Goal: Task Accomplishment & Management: Use online tool/utility

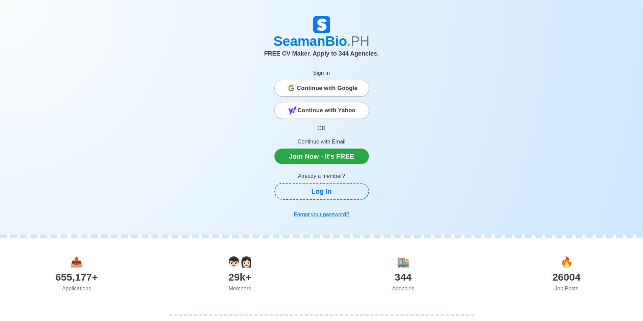
click at [321, 91] on span "Continue with Google" at bounding box center [327, 88] width 61 height 13
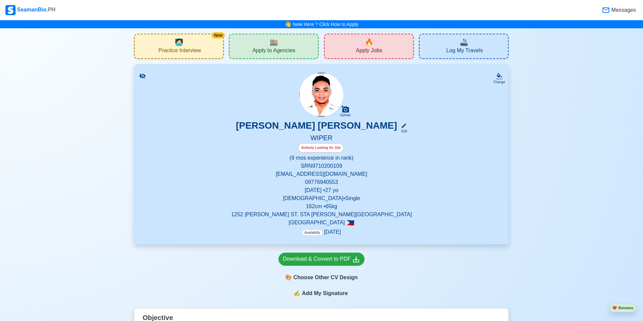
click at [341, 47] on div "🔥 Apply Jobs" at bounding box center [369, 46] width 90 height 25
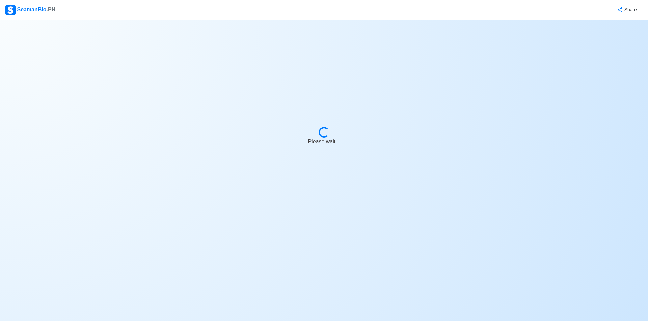
select select "Wiper"
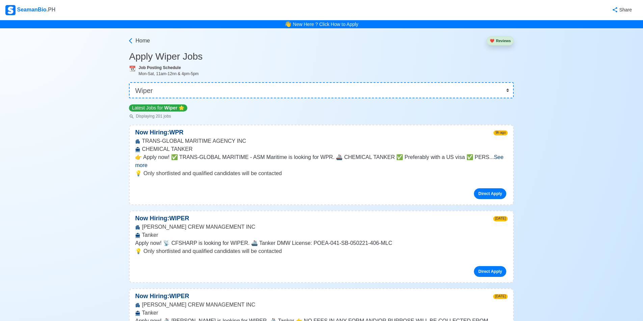
click at [490, 158] on span "See more" at bounding box center [319, 161] width 368 height 14
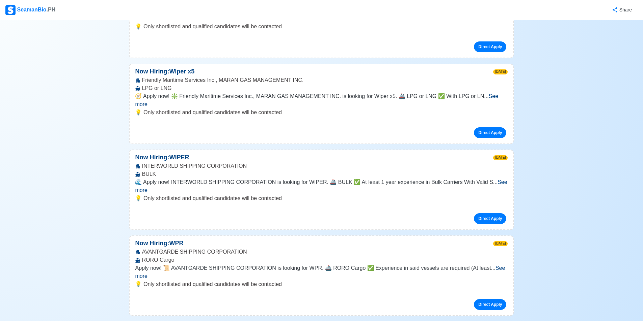
scroll to position [405, 0]
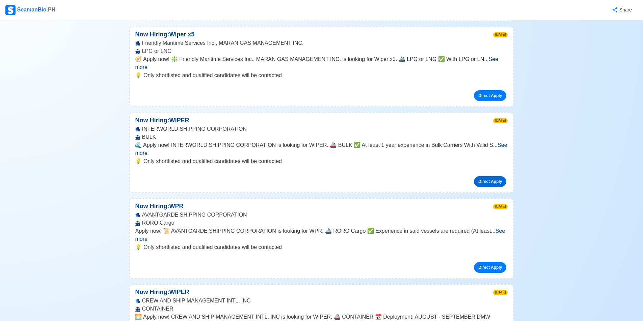
click at [488, 176] on link "Direct Apply" at bounding box center [490, 181] width 32 height 11
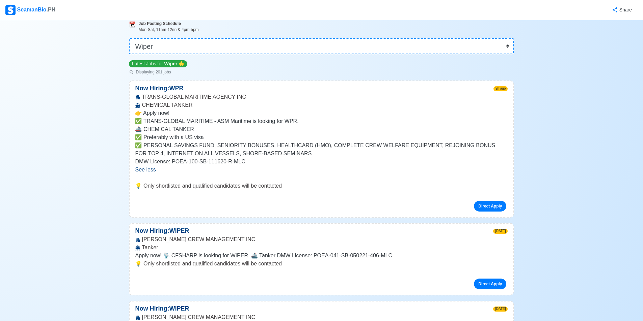
scroll to position [0, 0]
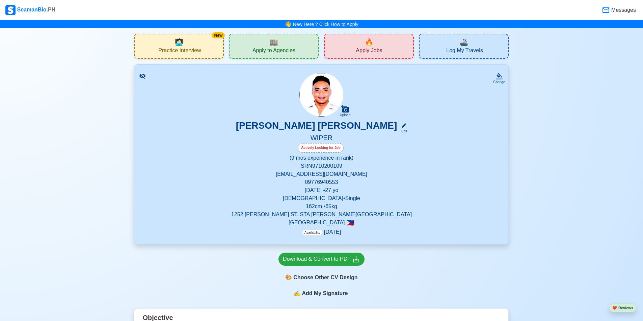
click at [303, 47] on div "🏬 Apply to Agencies" at bounding box center [274, 46] width 90 height 25
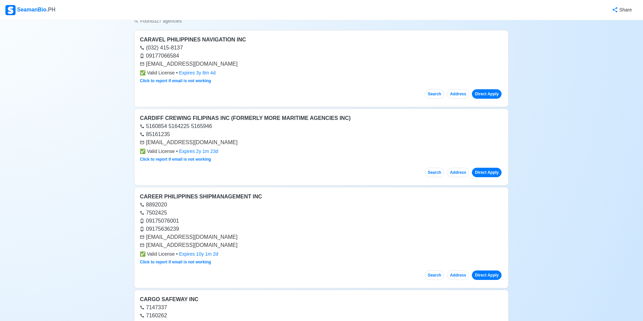
scroll to position [34, 0]
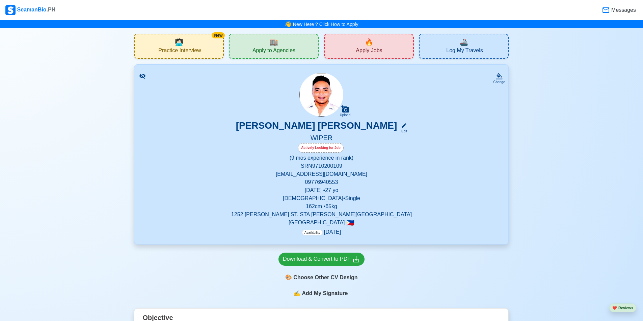
click at [385, 43] on div "🔥 Apply Jobs" at bounding box center [369, 46] width 90 height 25
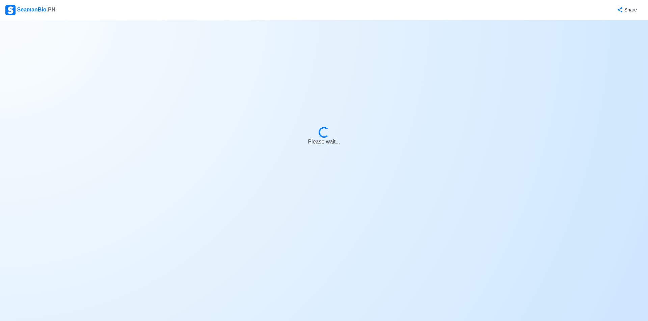
select select "Wiper"
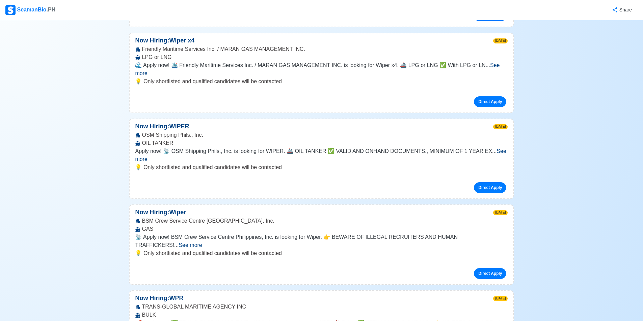
scroll to position [944, 0]
click at [491, 268] on link "Direct Apply" at bounding box center [490, 273] width 32 height 11
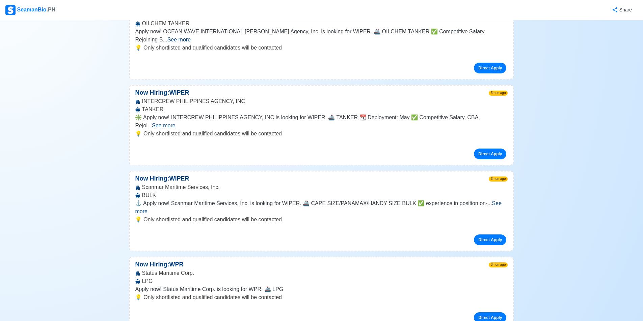
scroll to position [4048, 0]
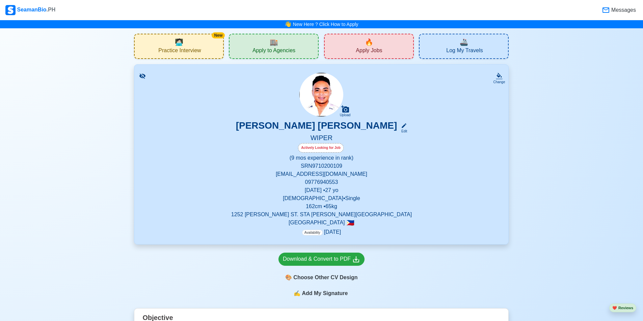
click at [184, 48] on span "Practice Interview" at bounding box center [179, 51] width 42 height 8
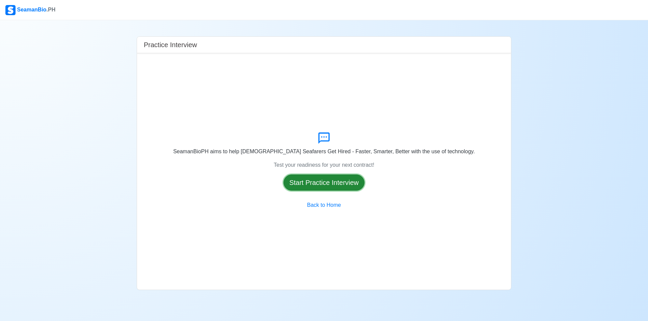
click at [337, 184] on button "Start Practice Interview" at bounding box center [323, 183] width 81 height 16
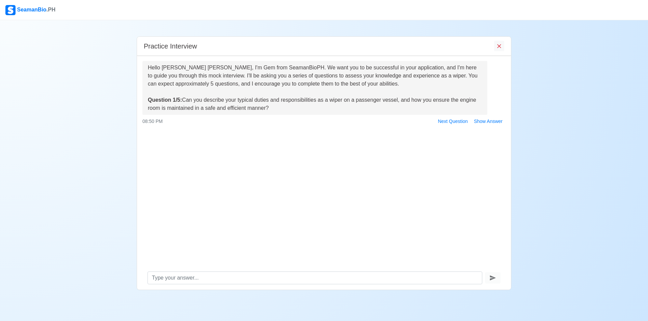
click at [245, 272] on div at bounding box center [324, 278] width 374 height 24
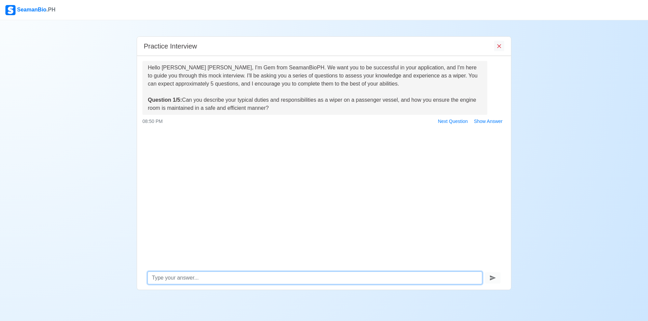
click at [238, 278] on textarea at bounding box center [314, 278] width 335 height 13
type textarea "I"
type textarea "M"
type textarea "m"
type textarea "i do assist in overhauling of machineries and and cleaning the engine room , i …"
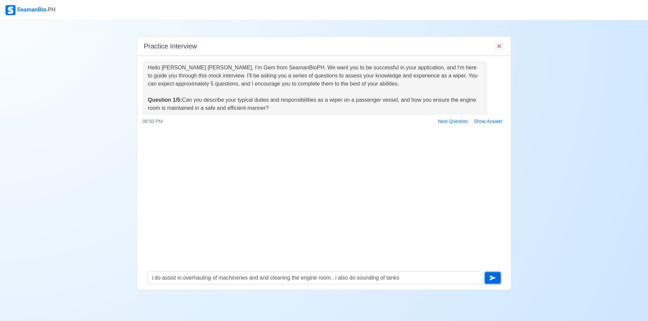
click at [493, 278] on icon "submit" at bounding box center [492, 278] width 7 height 7
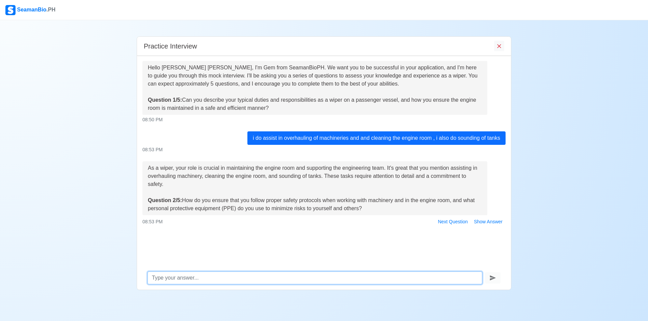
click at [258, 281] on textarea at bounding box center [314, 278] width 335 height 13
click at [217, 276] on textarea at bounding box center [314, 278] width 335 height 13
type textarea "I"
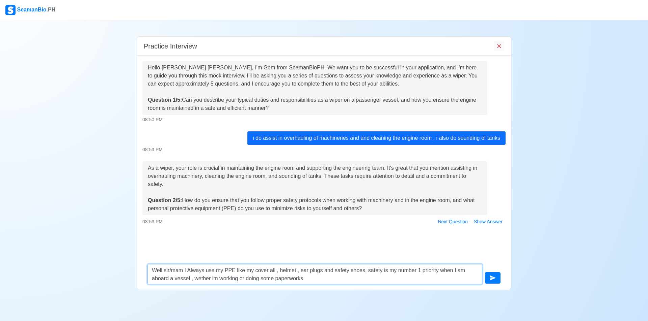
type textarea "Well sir/mam I Always use my PPE like my cover all , helmet , ear plugs and saf…"
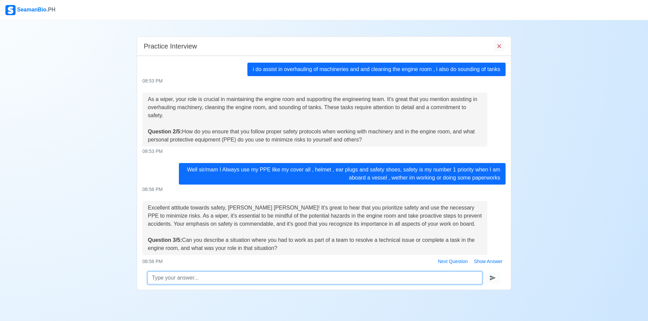
scroll to position [86, 0]
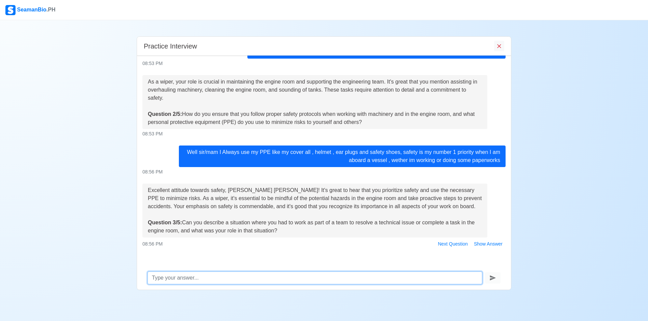
click at [242, 274] on textarea at bounding box center [314, 278] width 335 height 13
type textarea "w"
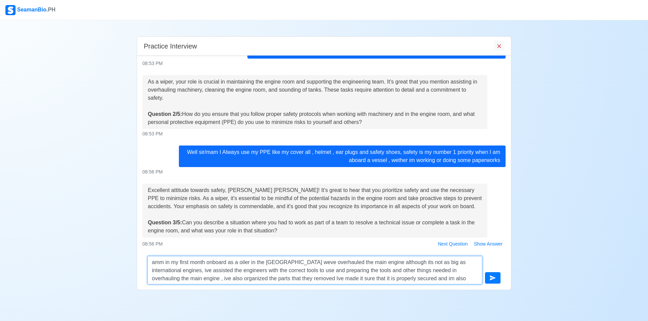
scroll to position [5, 0]
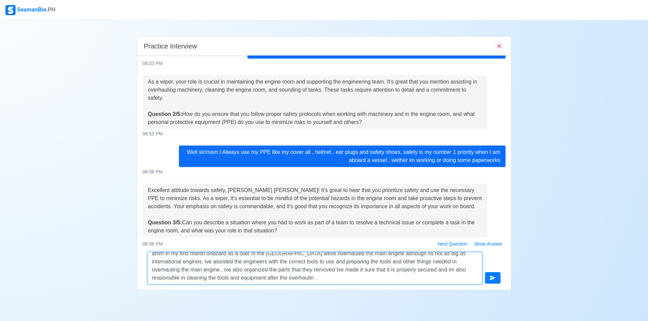
type textarea "amm in my first month onboard as a oiler in the philippines weve overhauled the…"
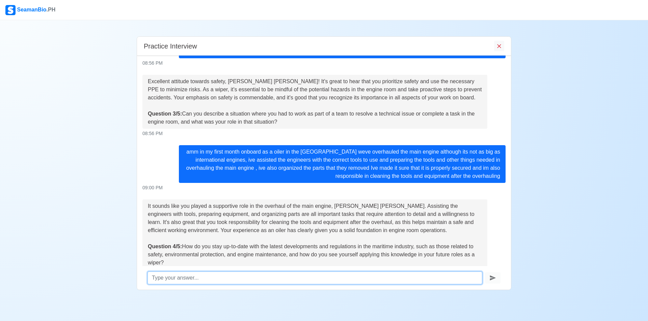
scroll to position [227, 0]
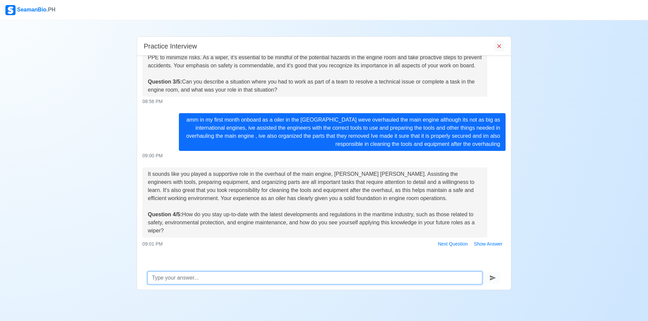
click at [335, 276] on textarea at bounding box center [314, 278] width 335 height 13
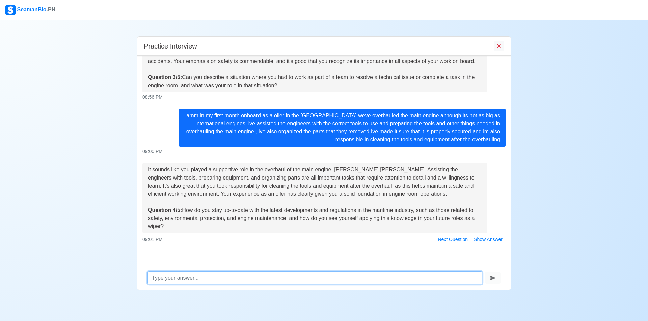
scroll to position [232, 0]
click at [330, 280] on textarea at bounding box center [314, 278] width 335 height 13
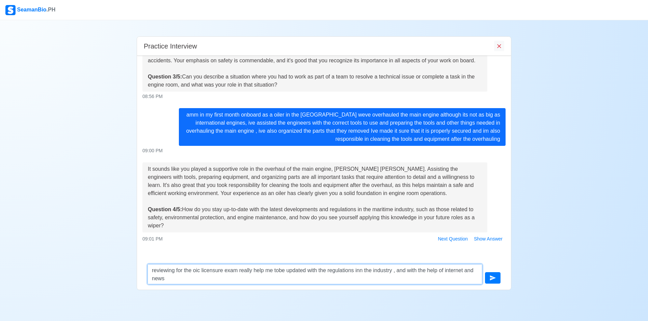
click at [279, 272] on textarea "reviewing for the oic licensure exam really help me tobe updated with the regul…" at bounding box center [314, 274] width 335 height 20
click at [367, 275] on textarea "reviewing for the oic licensure exam really help me to be updated with the regu…" at bounding box center [314, 274] width 335 height 20
click at [365, 272] on textarea "reviewing for the oic licensure exam really help me to be updated with the regu…" at bounding box center [314, 274] width 335 height 20
click at [394, 273] on textarea "reviewing for the oic licensure exam really help me to be updated with the regu…" at bounding box center [314, 274] width 335 height 20
click at [249, 276] on textarea "reviewing for the oic licensure exam really help me to be updated with the regu…" at bounding box center [314, 274] width 335 height 20
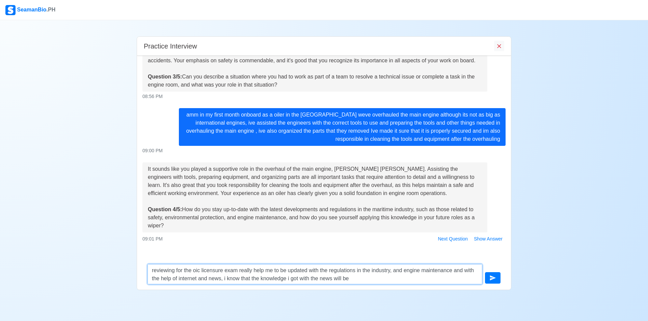
scroll to position [1, 0]
drag, startPoint x: 366, startPoint y: 283, endPoint x: 235, endPoint y: 291, distance: 131.5
click at [235, 291] on div "SeamanBio .PH Practice Interview Hello ED DARNELL C. FABIAN, I'm Gem from Seama…" at bounding box center [324, 160] width 648 height 321
type textarea "reviewing for the oic licensure exam really help me to be updated with the regu…"
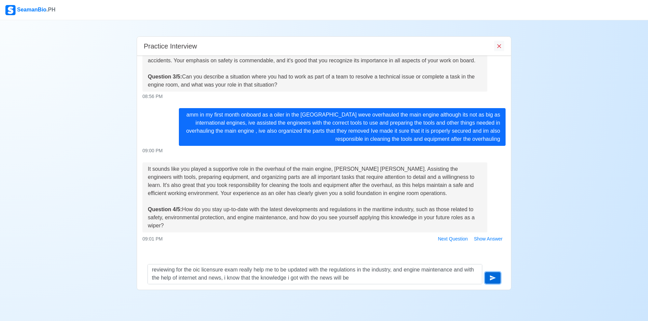
click at [492, 274] on button "submit" at bounding box center [493, 278] width 16 height 11
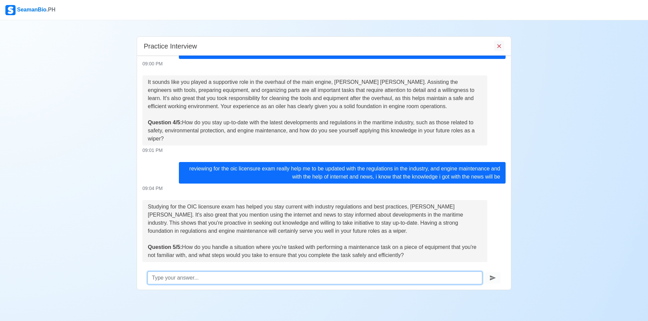
scroll to position [344, 0]
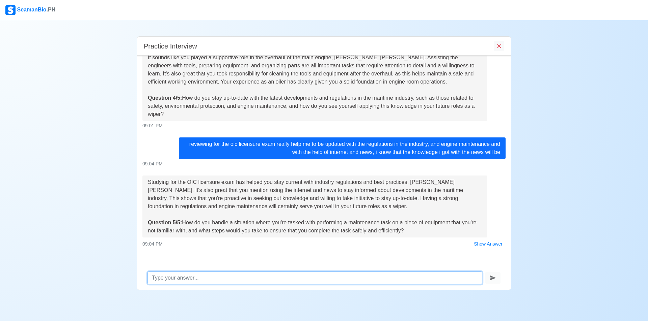
click at [331, 274] on textarea at bounding box center [314, 278] width 335 height 13
type textarea "i"
type textarea "I"
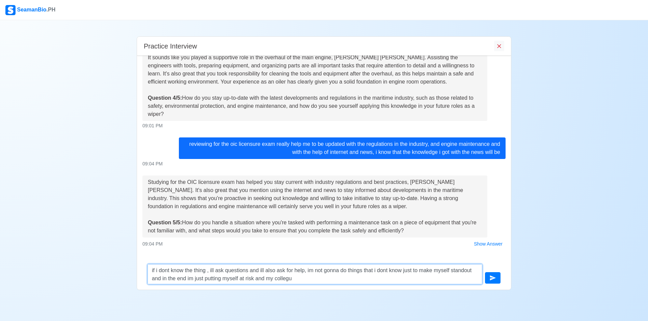
type textarea "if i dont know the thing , ill ask questions and ill also ask for help, im not …"
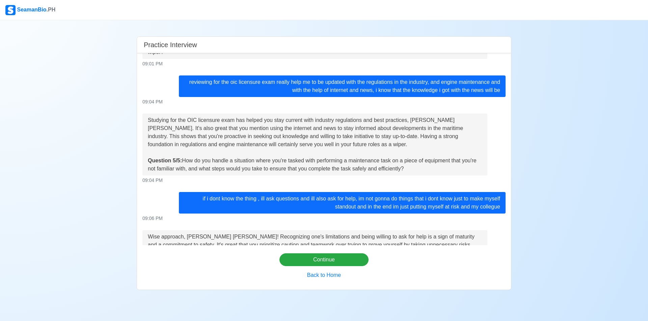
scroll to position [500, 0]
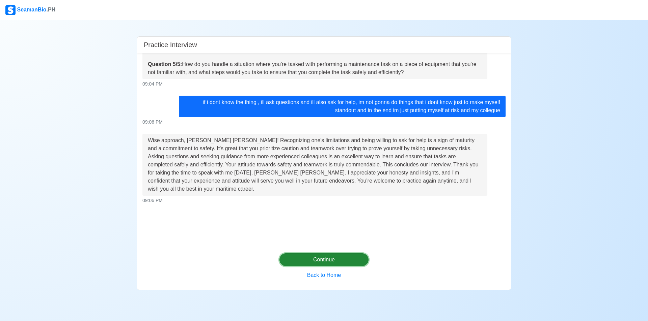
click at [337, 264] on button "Continue" at bounding box center [323, 260] width 89 height 13
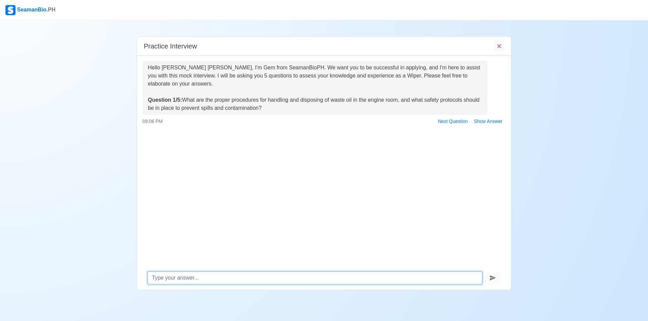
click at [240, 277] on textarea at bounding box center [314, 278] width 335 height 13
click at [243, 275] on textarea at bounding box center [314, 278] width 335 height 13
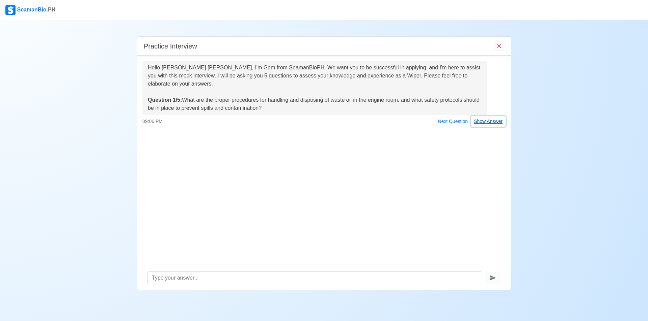
click at [497, 124] on button "Show Answer" at bounding box center [488, 121] width 35 height 10
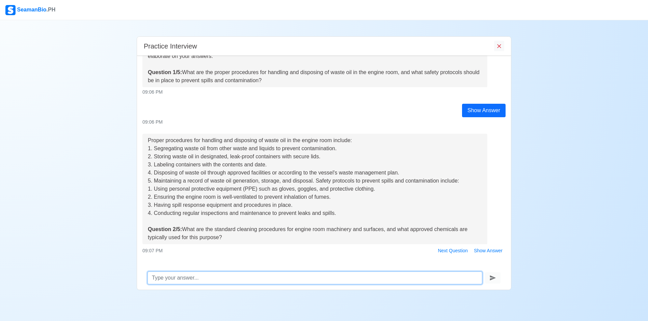
scroll to position [39, 0]
